Goal: Task Accomplishment & Management: Manage account settings

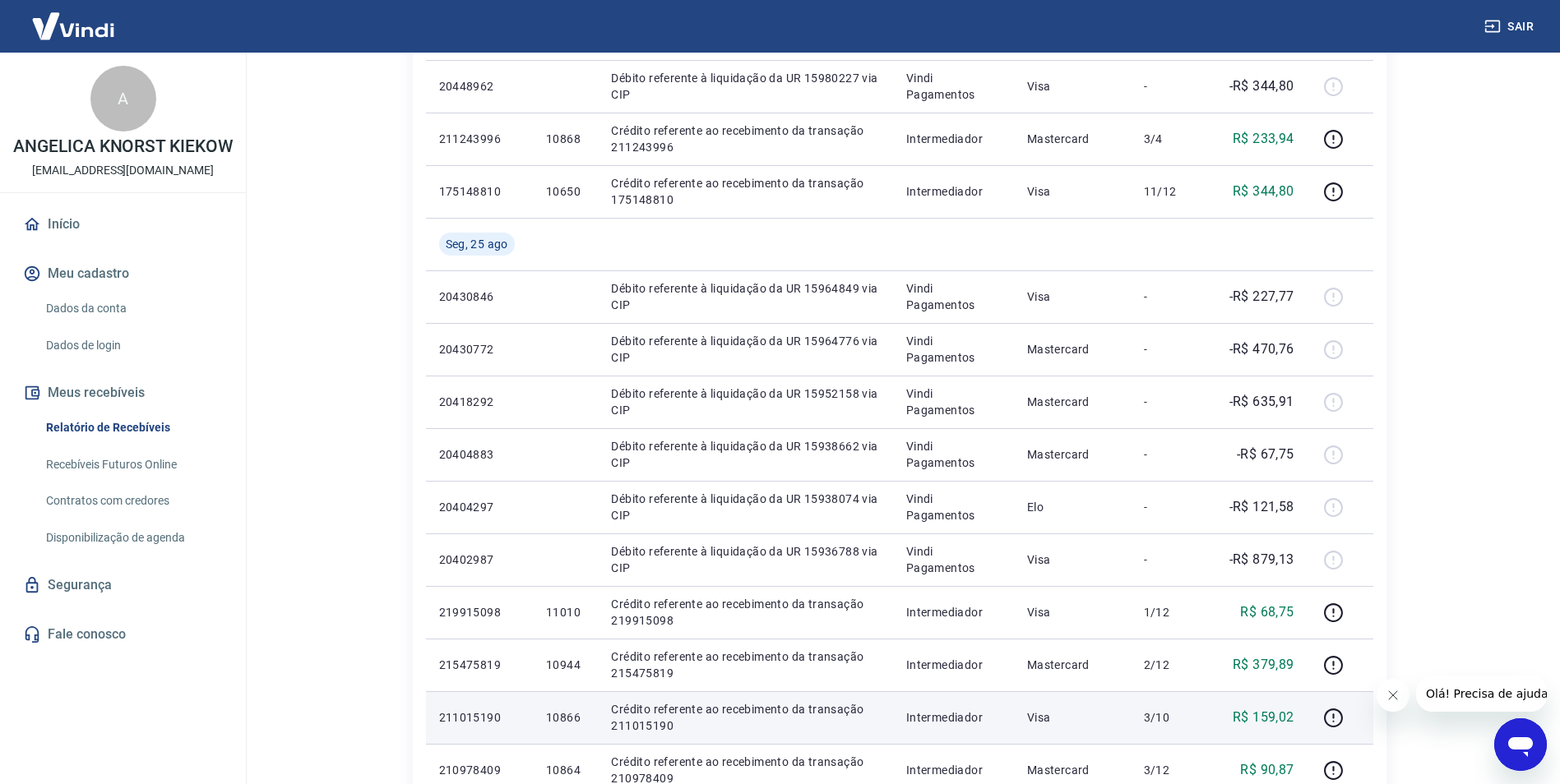
scroll to position [411, 0]
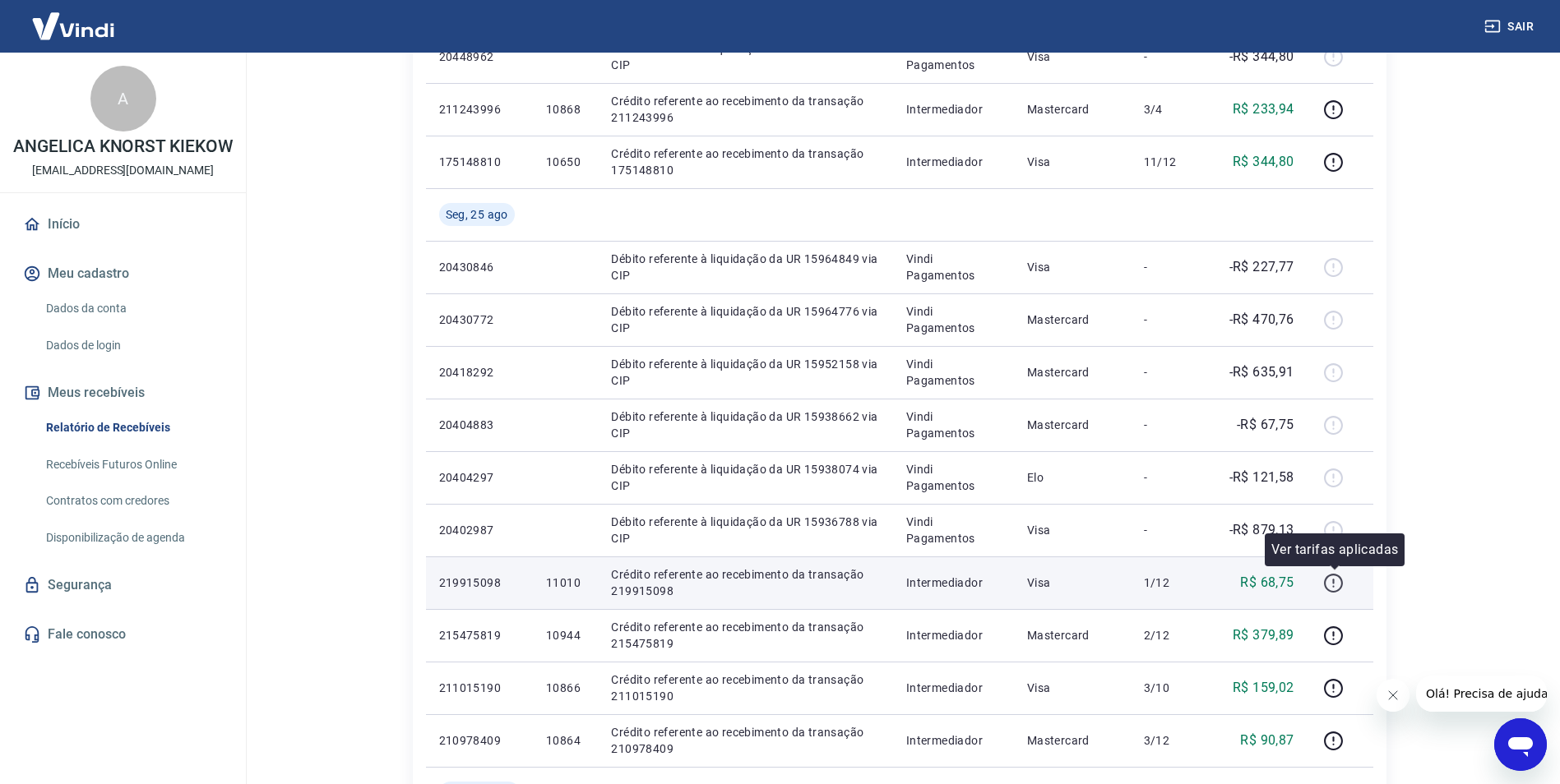
click at [1335, 578] on icon "button" at bounding box center [1334, 584] width 21 height 21
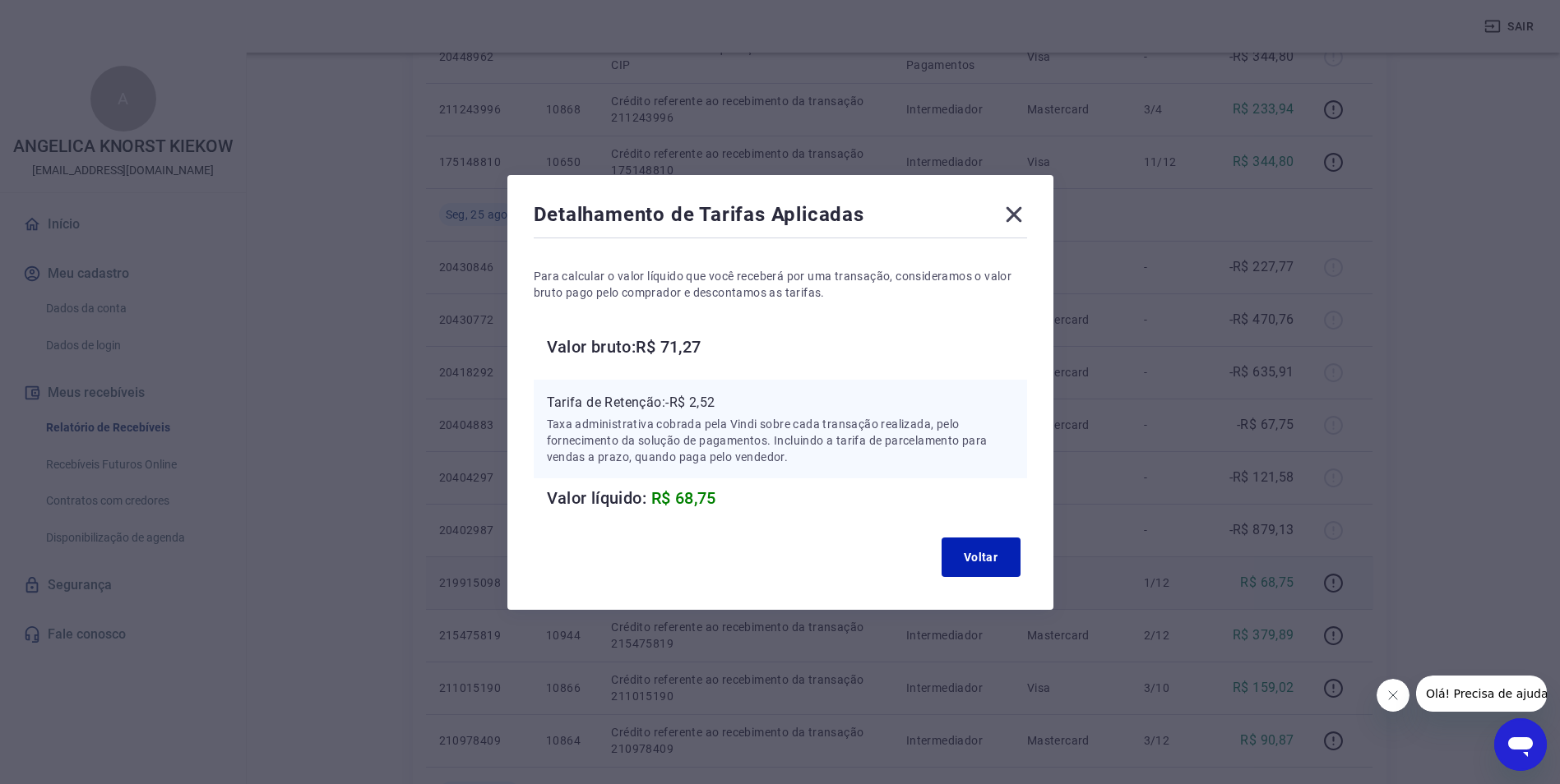
click at [1020, 212] on icon at bounding box center [1013, 214] width 16 height 16
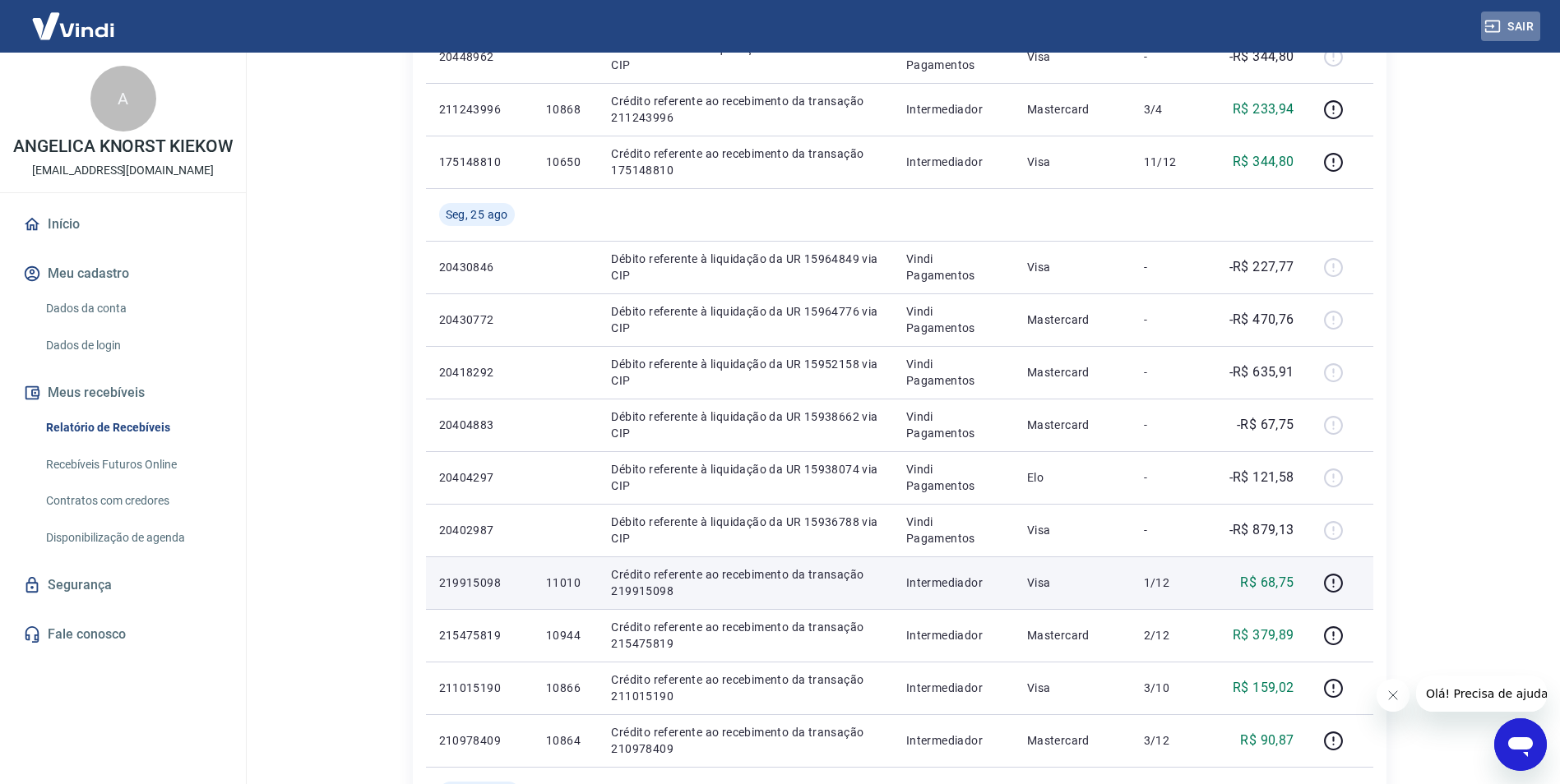
click at [1524, 23] on button "Sair" at bounding box center [1511, 26] width 59 height 30
